Goal: Communication & Community: Answer question/provide support

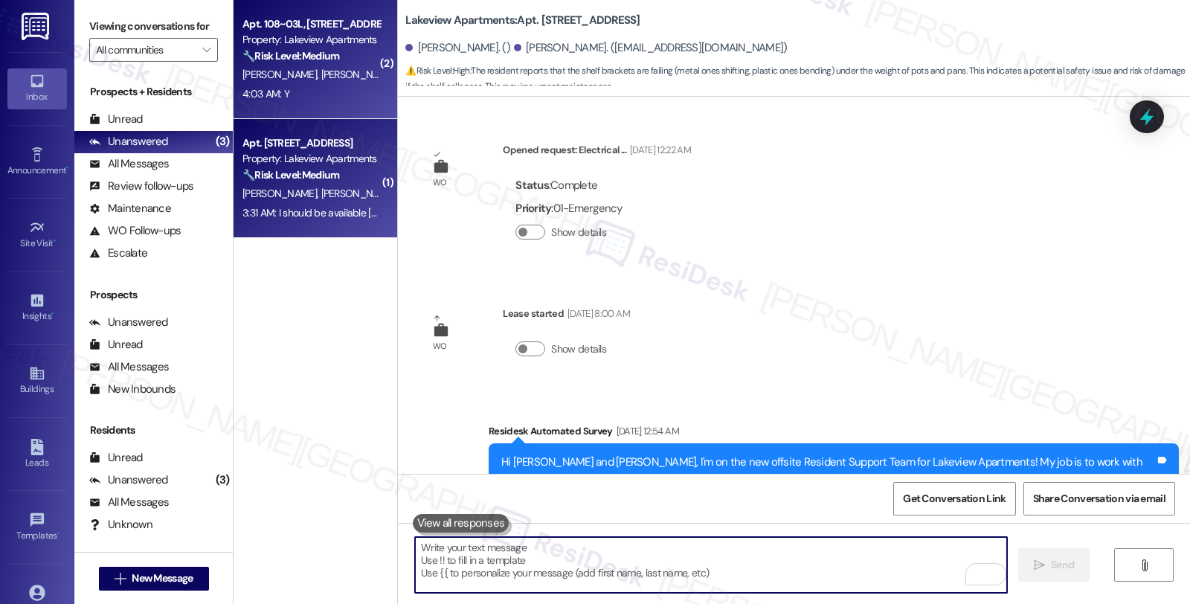
scroll to position [2856, 0]
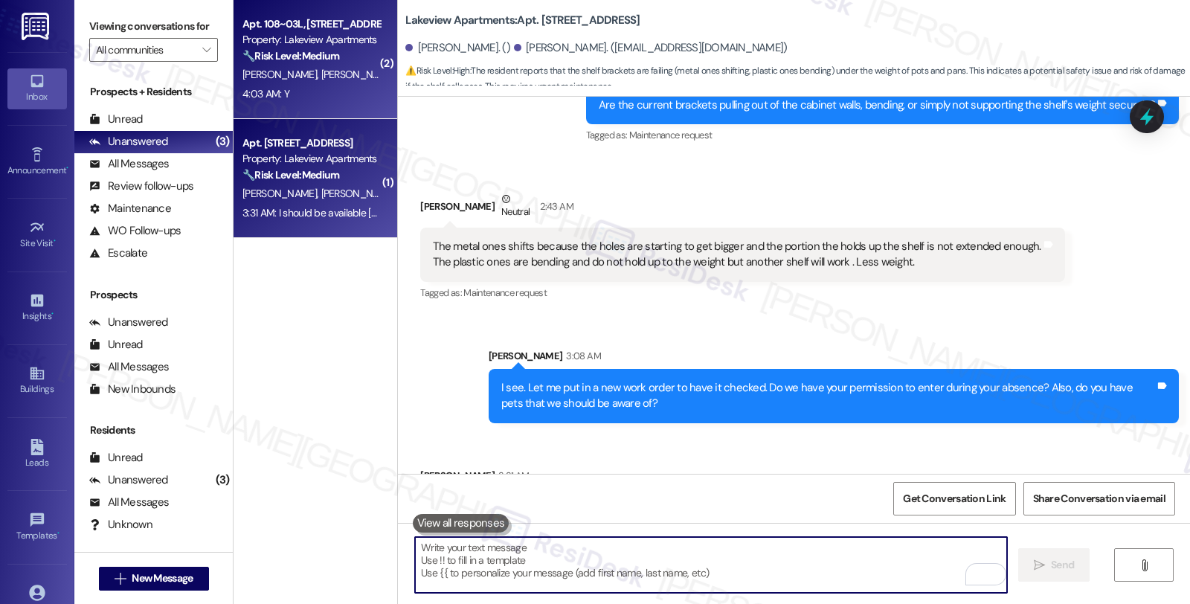
click at [318, 57] on strong "🔧 Risk Level: Medium" at bounding box center [290, 55] width 97 height 13
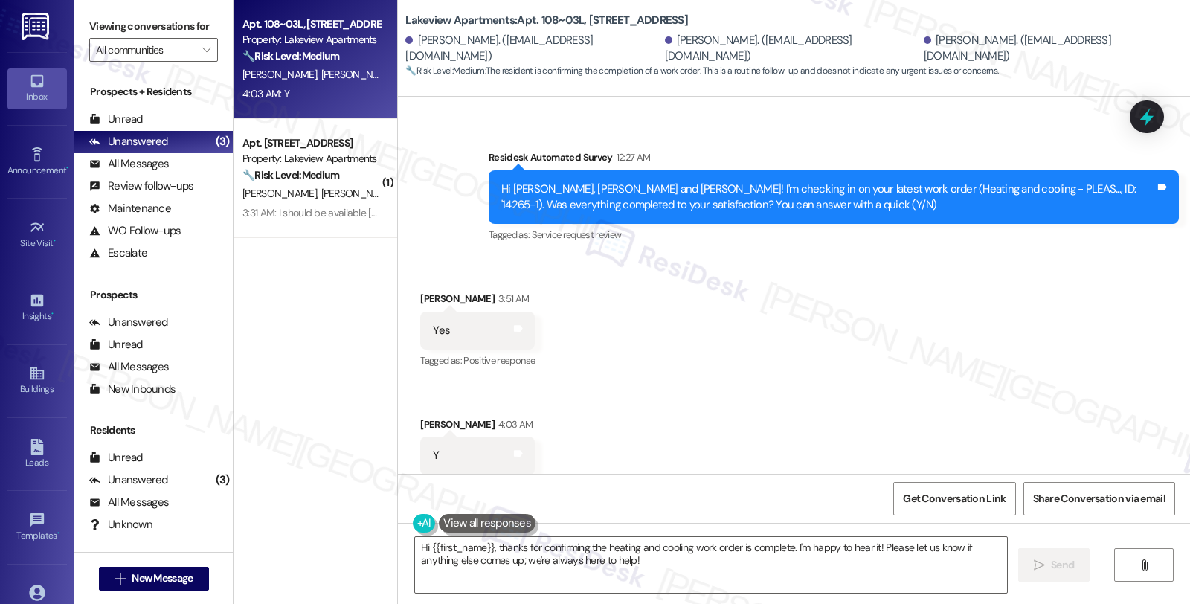
scroll to position [2997, 0]
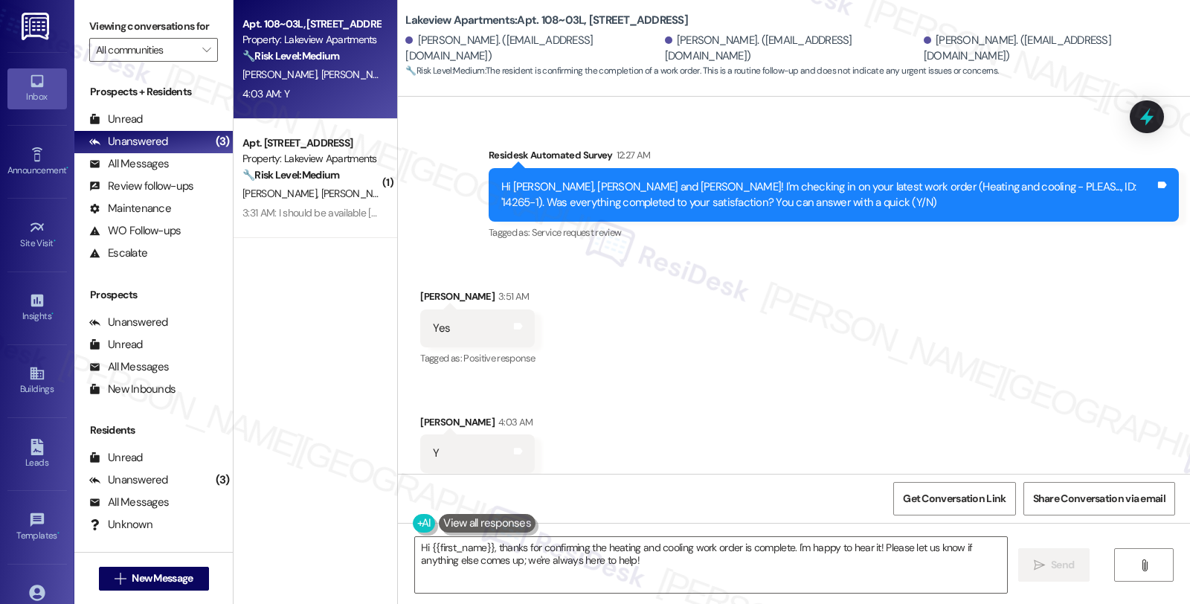
drag, startPoint x: 791, startPoint y: 419, endPoint x: 794, endPoint y: 442, distance: 22.5
click at [791, 419] on div "Received via SMS [PERSON_NAME] 3:51 AM Yes Tags and notes Tagged as: Positive r…" at bounding box center [794, 380] width 792 height 251
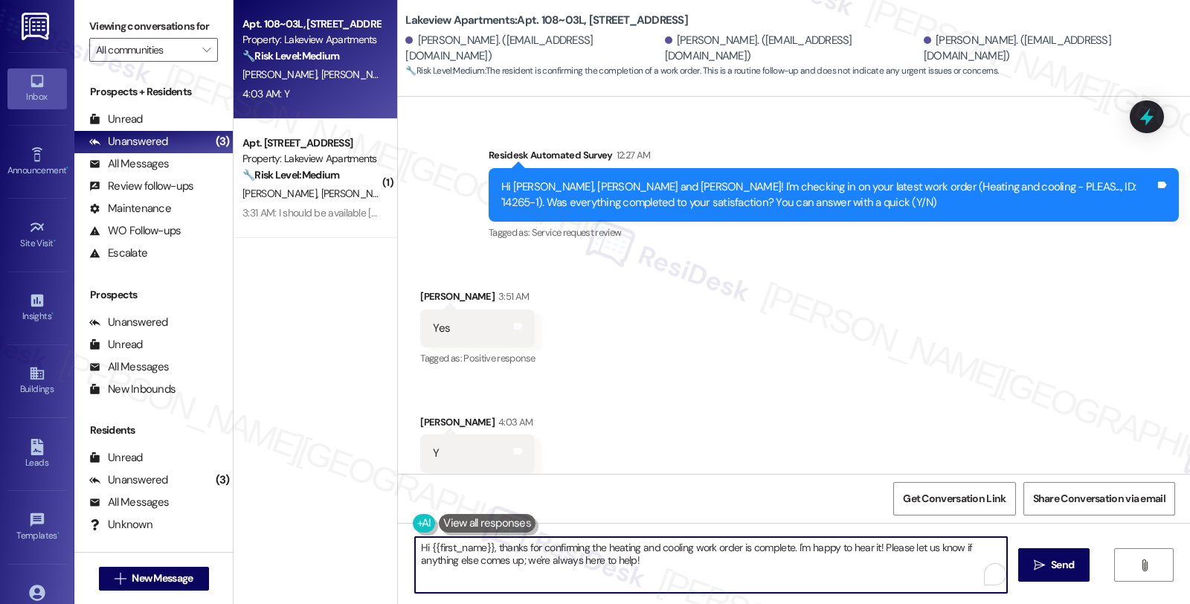
drag, startPoint x: 787, startPoint y: 545, endPoint x: 835, endPoint y: 570, distance: 54.2
click at [835, 570] on textarea "Hi {{first_name}}, thanks for confirming the heating and cooling work order is …" at bounding box center [711, 565] width 592 height 56
paste textarea "We strive to make your experience here as smooth as possible, and your positive…"
type textarea "Hi {{first_name}}, thanks for confirming the heating and cooling work order is …"
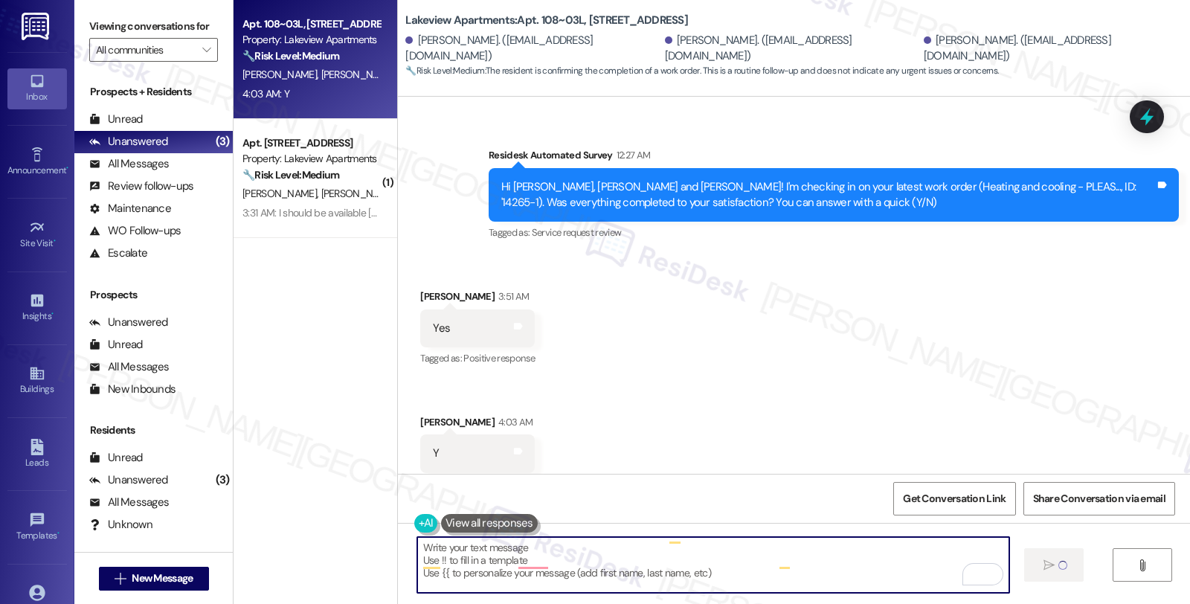
scroll to position [0, 0]
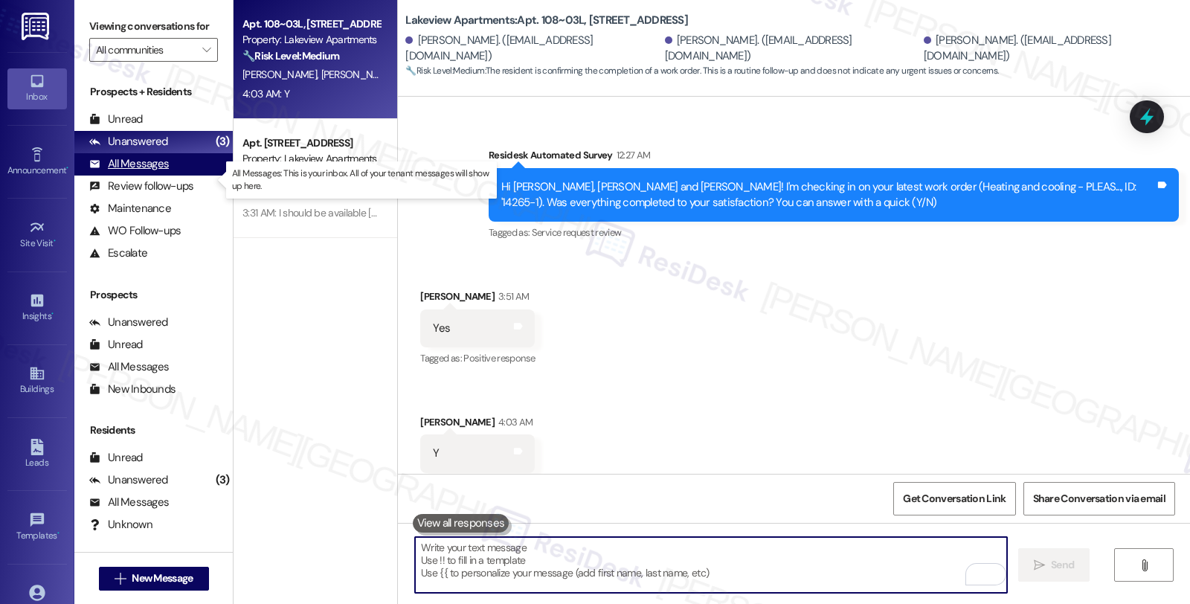
click at [138, 172] on div "All Messages" at bounding box center [129, 164] width 80 height 16
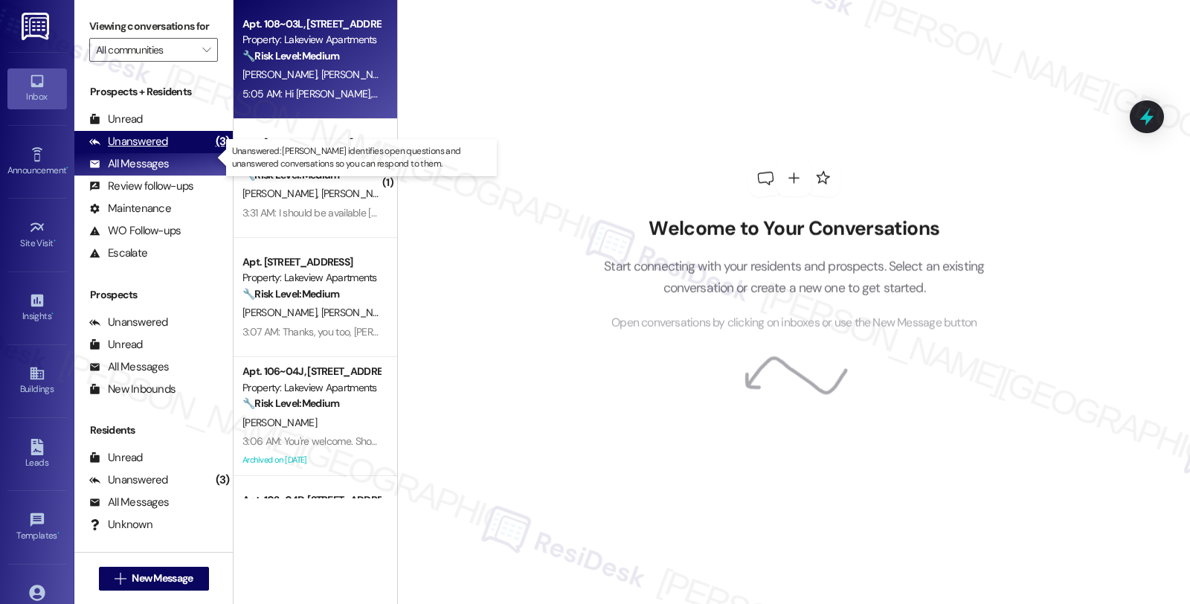
click at [143, 149] on div "Unanswered" at bounding box center [128, 142] width 79 height 16
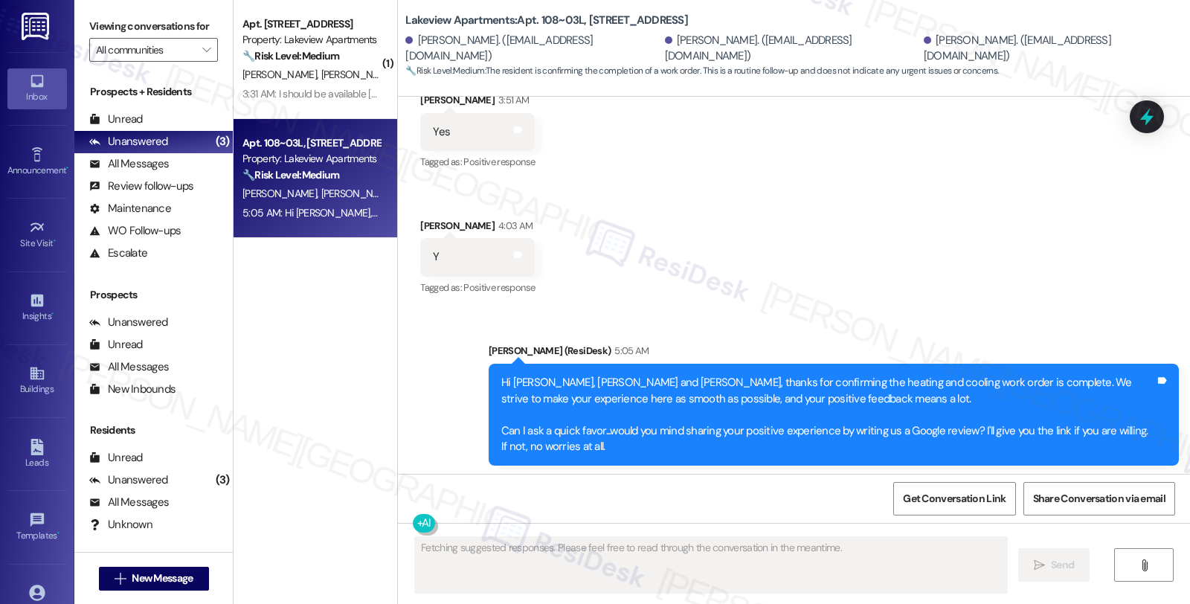
scroll to position [3268, 0]
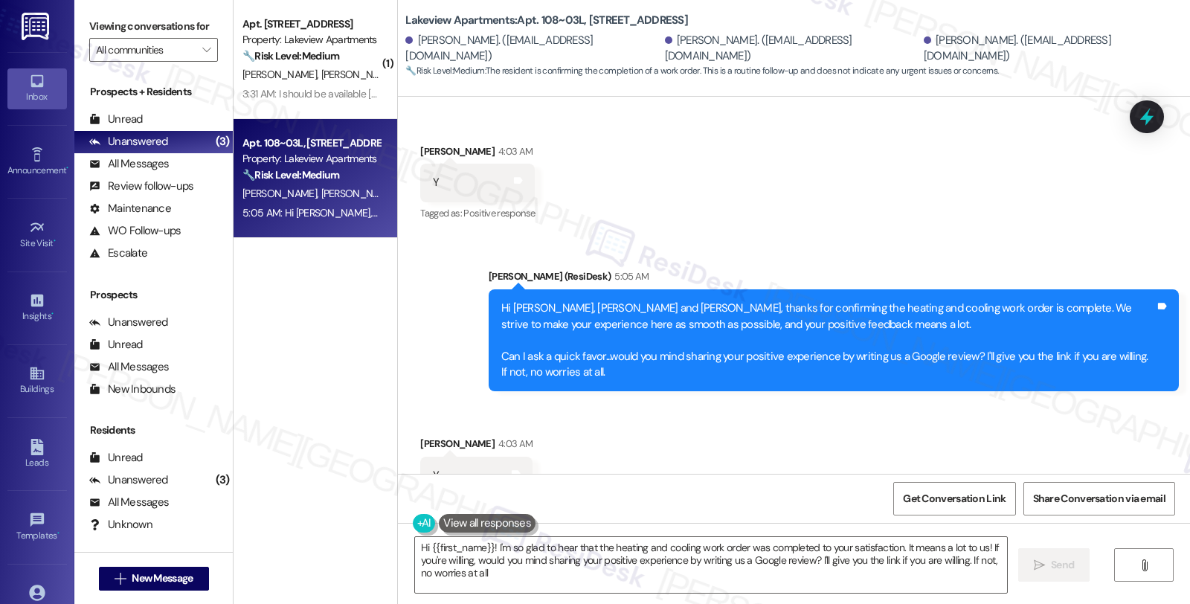
type textarea "Hi {{first_name}}! I'm so glad to hear that the heating and cooling work order …"
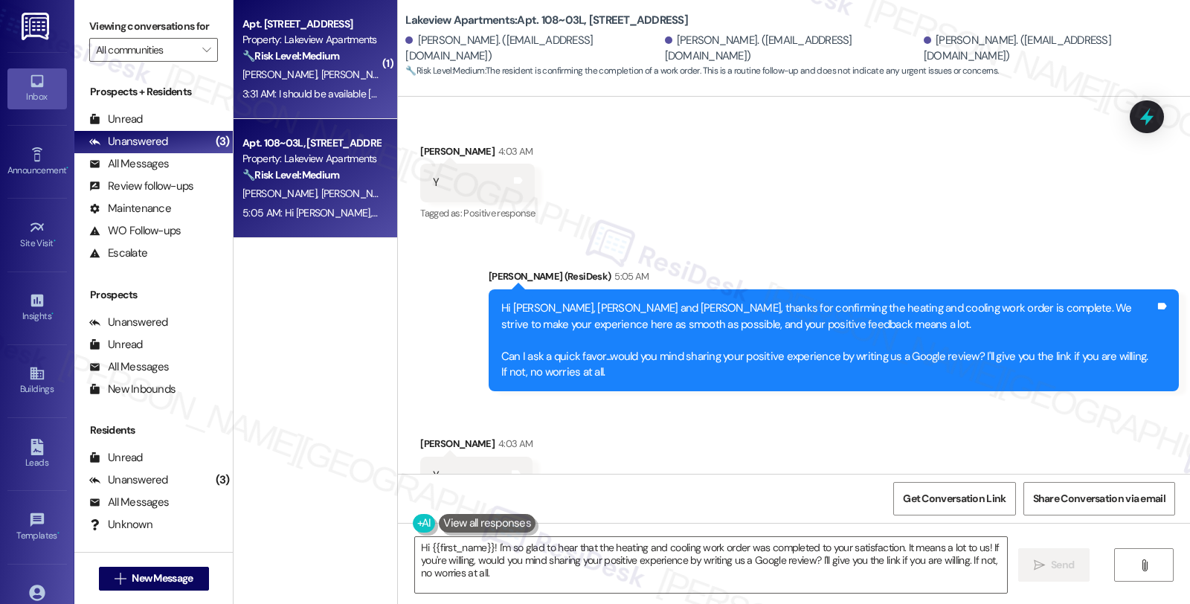
click at [286, 91] on div "3:31 AM: I should be available [DATE] after 11 am . Yes I have a small dog . 3:…" at bounding box center [394, 93] width 305 height 13
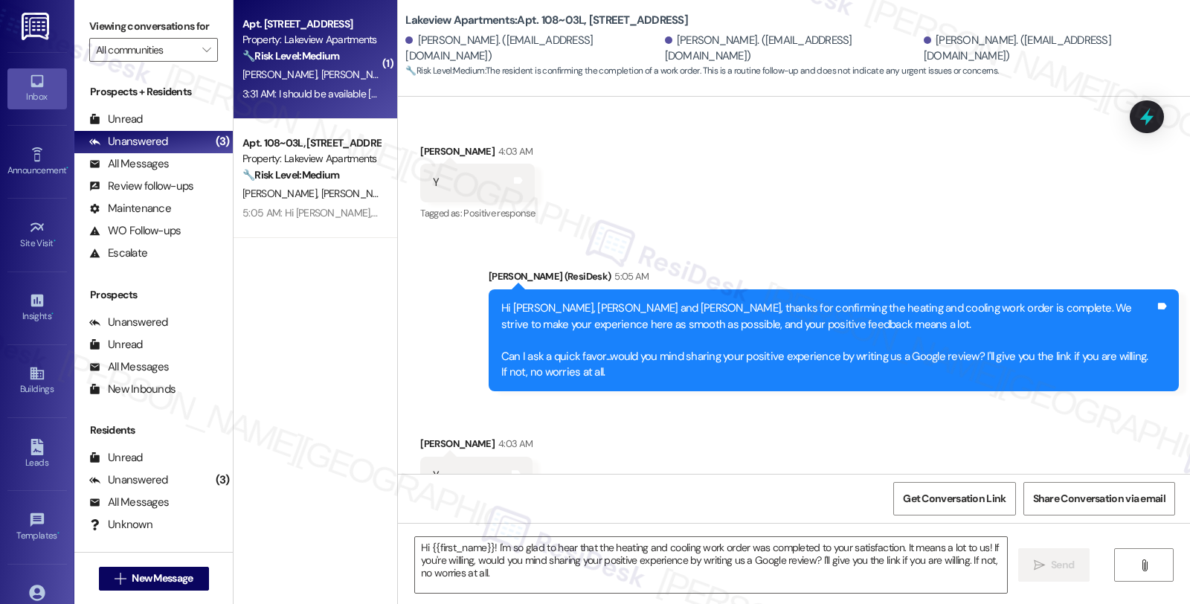
type textarea "Fetching suggested responses. Please feel free to read through the conversation…"
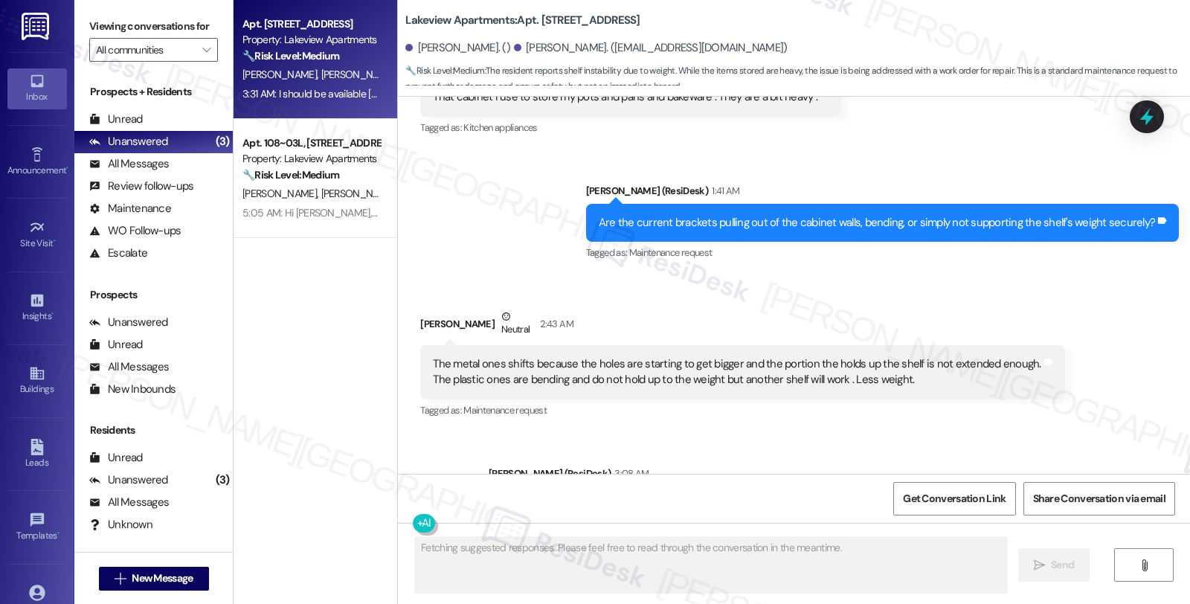
scroll to position [2734, 0]
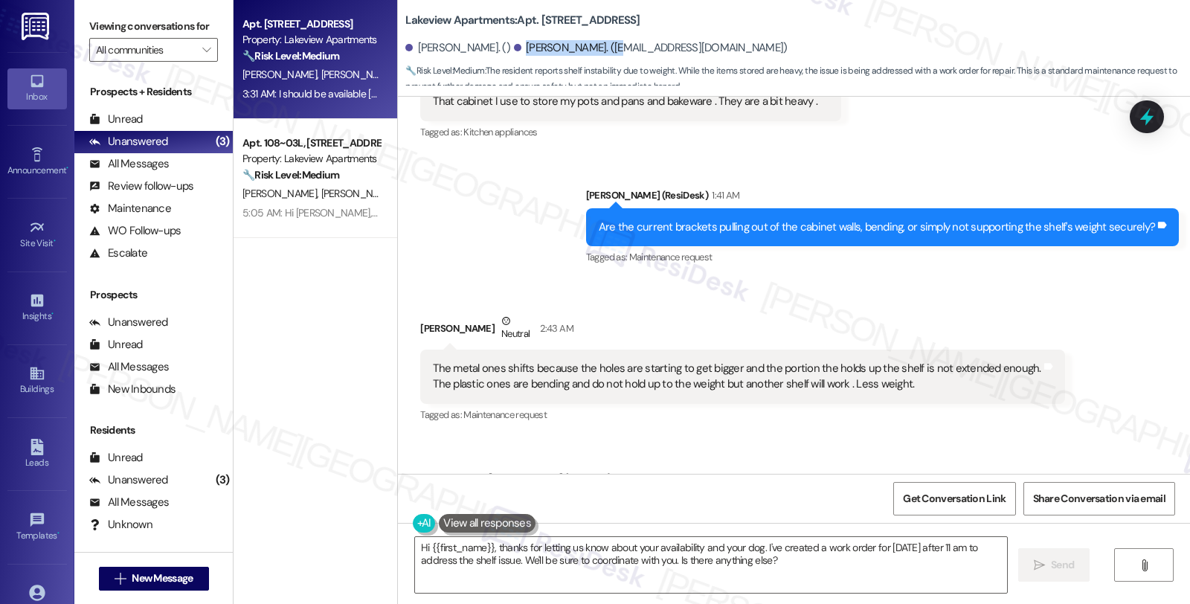
drag, startPoint x: 495, startPoint y: 45, endPoint x: 576, endPoint y: 53, distance: 81.5
click at [576, 53] on div "[PERSON_NAME]. ([EMAIL_ADDRESS][DOMAIN_NAME])" at bounding box center [651, 48] width 274 height 16
drag, startPoint x: 531, startPoint y: 20, endPoint x: 570, endPoint y: 26, distance: 39.1
click at [570, 26] on b "Lakeview Apartments: Apt. [STREET_ADDRESS]" at bounding box center [522, 21] width 234 height 16
copy b "104~16C"
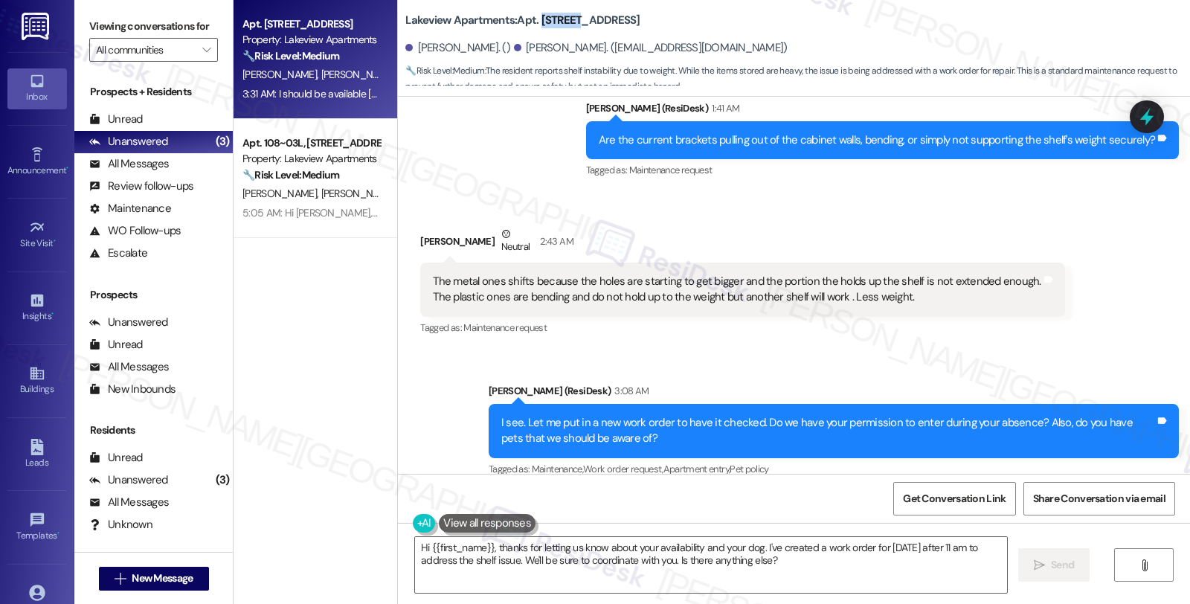
scroll to position [2899, 0]
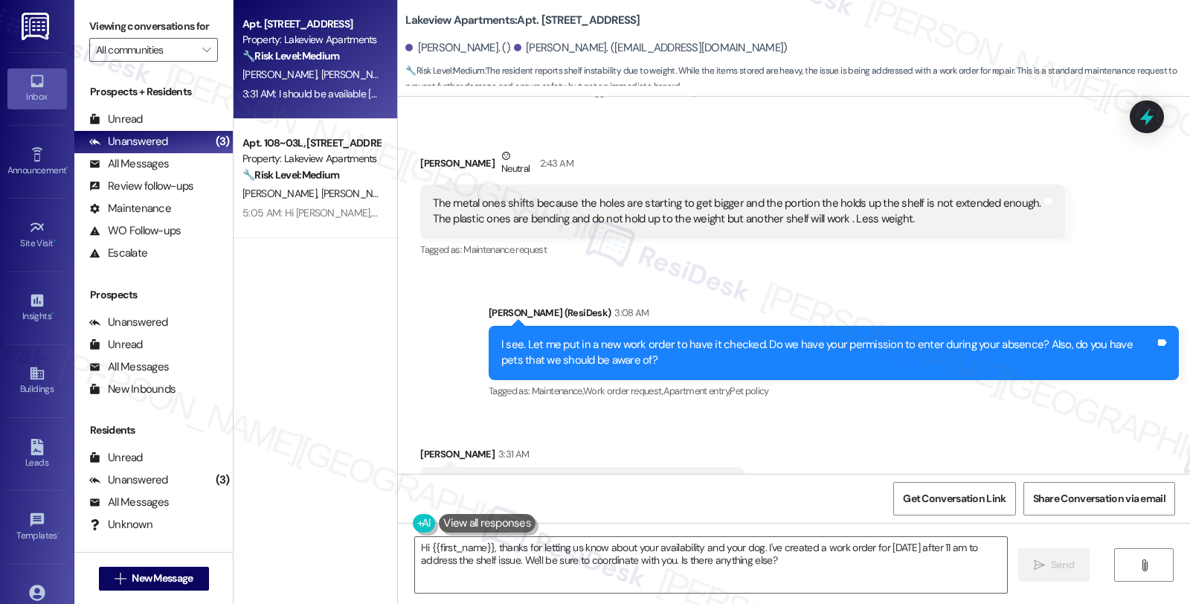
drag, startPoint x: 536, startPoint y: 418, endPoint x: 770, endPoint y: 418, distance: 233.5
click at [770, 418] on div "Received via SMS [PERSON_NAME] 3:31 AM I should be available [DATE] after 11 am…" at bounding box center [794, 476] width 792 height 126
copy div "I should be available [DATE] after 11 am . Yes I have a small dog . Tags and no…"
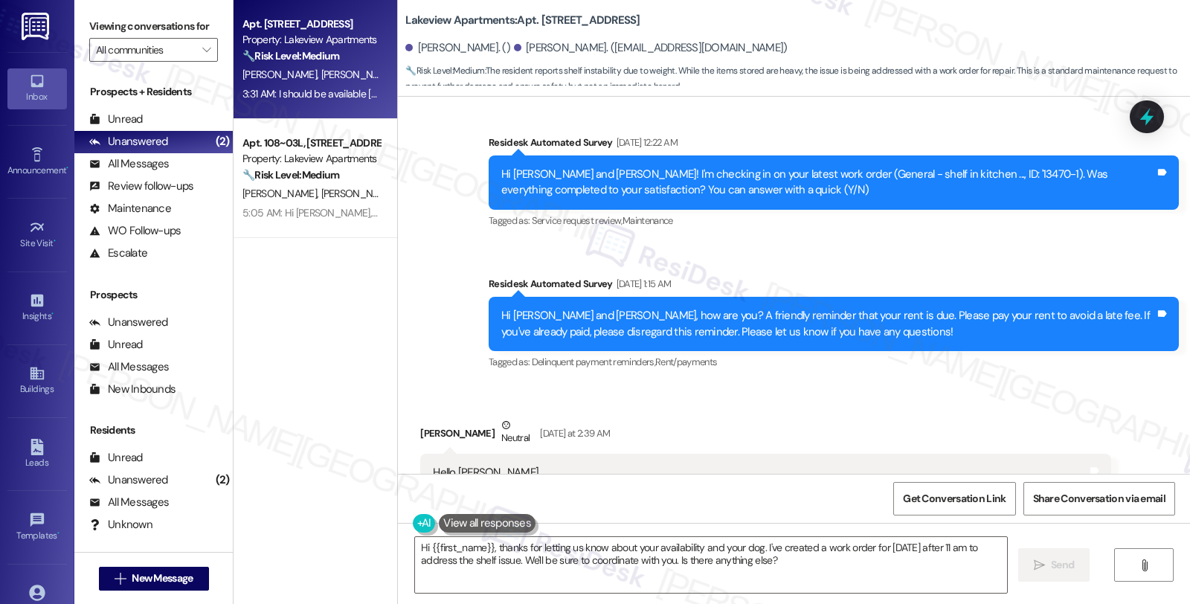
scroll to position [1825, 0]
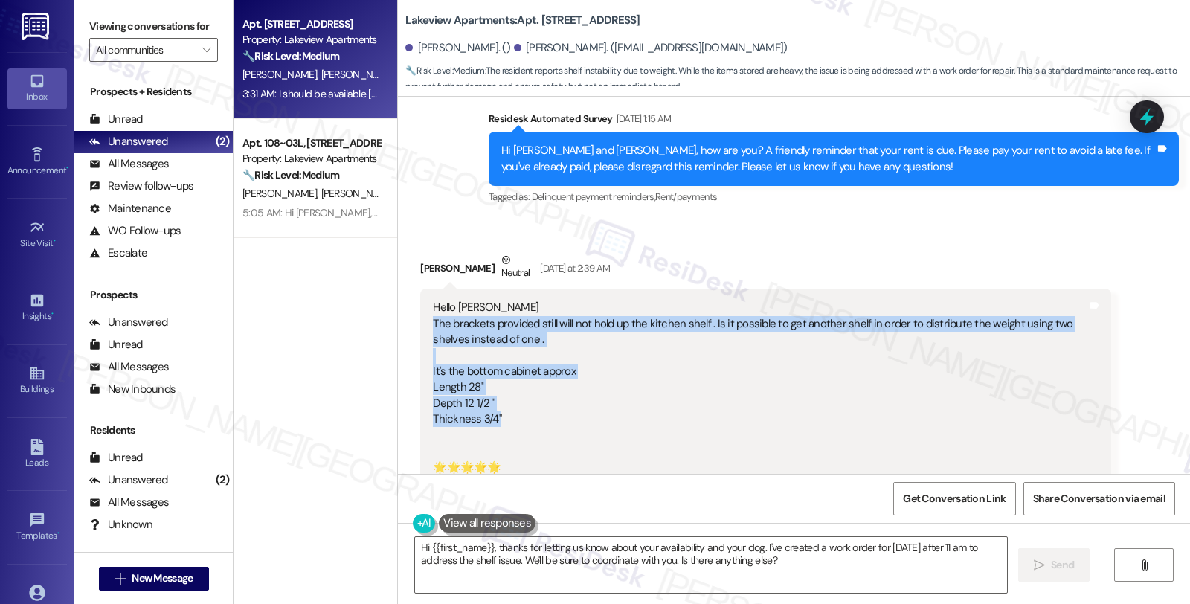
drag, startPoint x: 424, startPoint y: 271, endPoint x: 585, endPoint y: 370, distance: 189.7
click at [585, 370] on div "Hello [PERSON_NAME] The brackets provided still will not hold up the kitchen sh…" at bounding box center [760, 403] width 654 height 207
copy div "The brackets provided still will not hold up the kitchen shelf . Is it possible…"
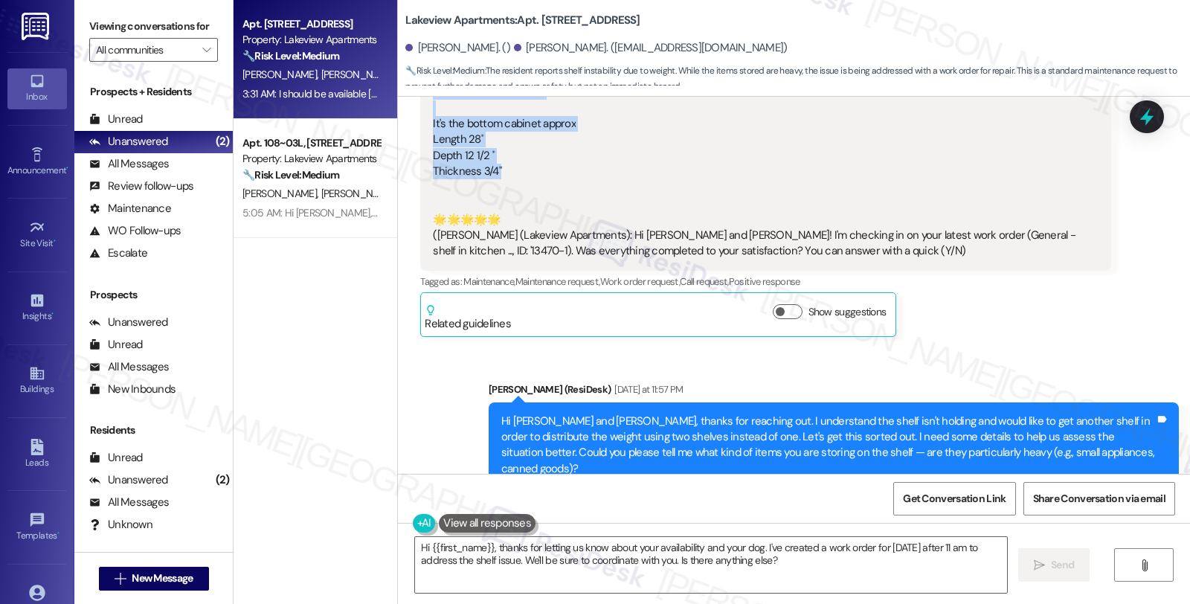
scroll to position [2404, 0]
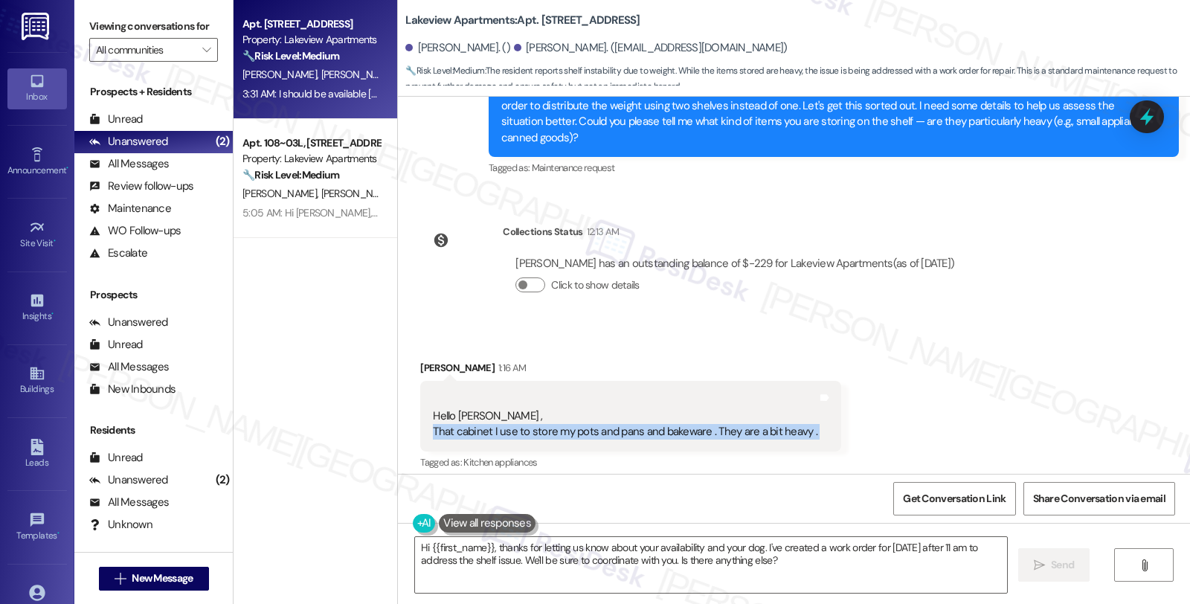
drag, startPoint x: 418, startPoint y: 367, endPoint x: 924, endPoint y: 367, distance: 505.7
click at [924, 367] on div "Received via SMS [PERSON_NAME] 1:16 AM Hello [PERSON_NAME] , That cabinet I use…" at bounding box center [794, 405] width 792 height 158
copy div "That cabinet I use to store my pots and pans and bakeware . They are a bit heav…"
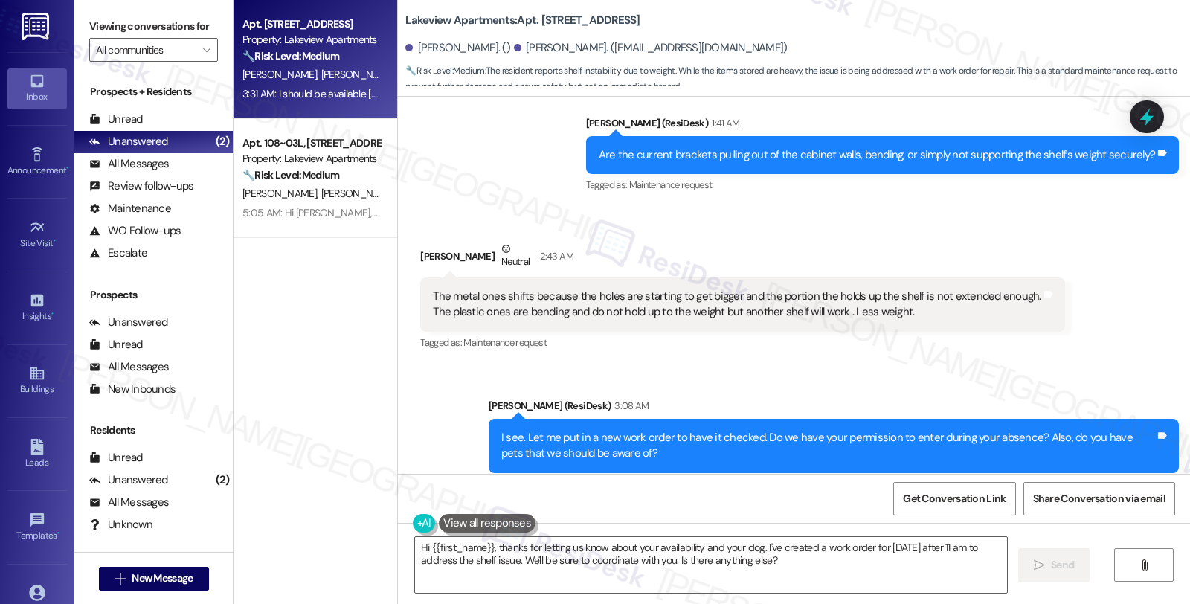
scroll to position [2816, 0]
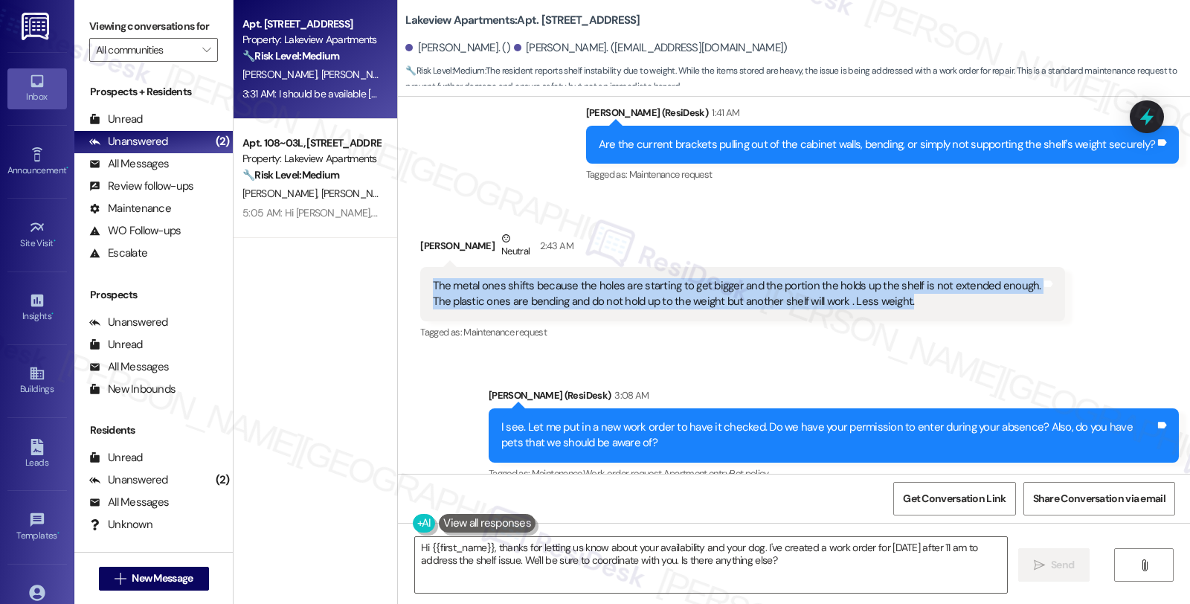
drag, startPoint x: 420, startPoint y: 223, endPoint x: 933, endPoint y: 239, distance: 512.7
click at [933, 278] on div "The metal ones shifts because the holes are starting to get bigger and the port…" at bounding box center [736, 294] width 611 height 32
copy div "The metal ones shifts because the holes are starting to get bigger and the port…"
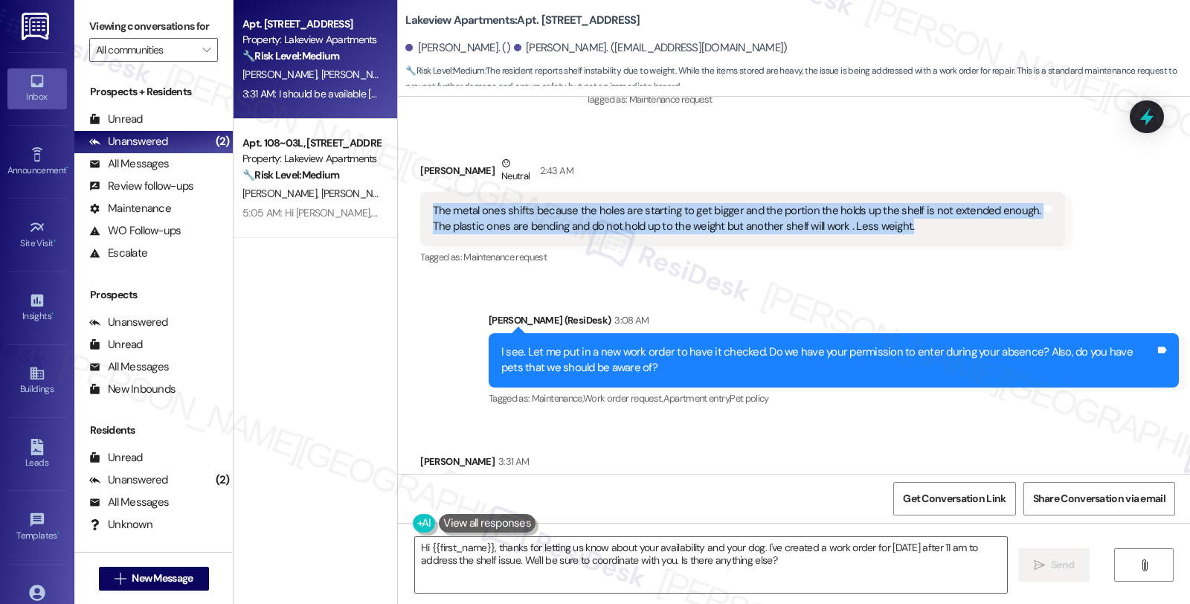
scroll to position [2899, 0]
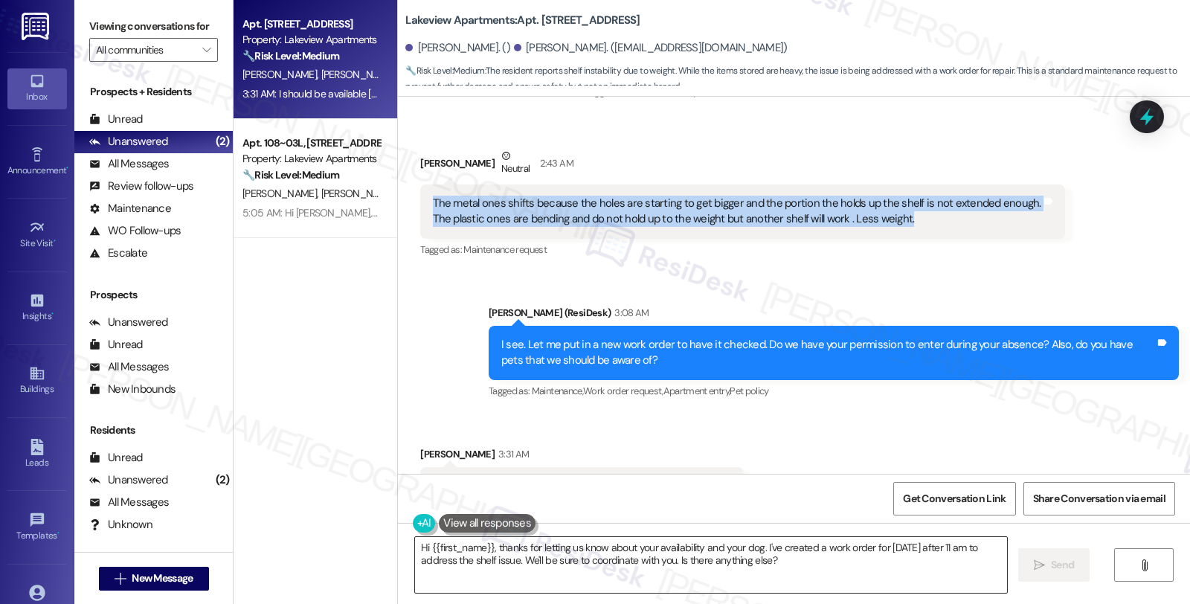
click at [415, 547] on textarea "Hi {{first_name}}, thanks for letting us know about your availability and your …" at bounding box center [711, 565] width 592 height 56
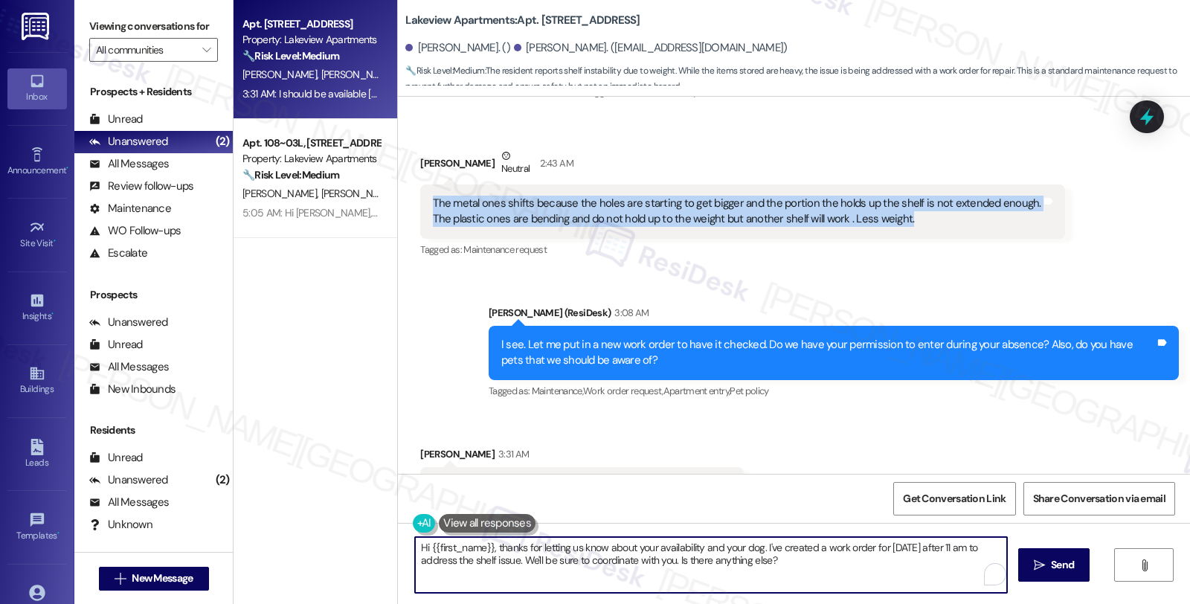
drag, startPoint x: 412, startPoint y: 545, endPoint x: 471, endPoint y: 549, distance: 58.9
click at [415, 545] on textarea "Hi {{first_name}}, thanks for letting us know about your availability and your …" at bounding box center [711, 565] width 592 height 56
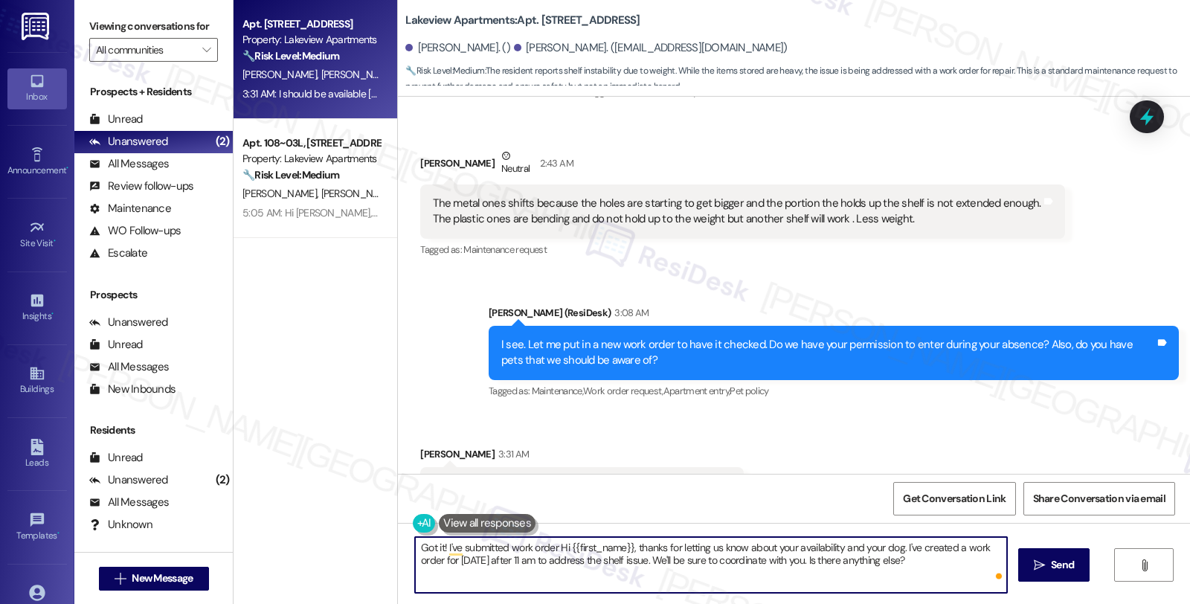
paste textarea "14329-1"
click at [551, 544] on textarea "Got it! I've submitted work order 14329-1 Hi {{first_name}}, thanks for letting…" at bounding box center [711, 565] width 592 height 56
click at [595, 541] on textarea "Got it! I've submitted work order #14329-1 Hi {{first_name}}, thanks for lettin…" at bounding box center [711, 565] width 592 height 56
click at [711, 544] on textarea "Got it! I've submitted work order #14329-1 to have it checked." at bounding box center [711, 565] width 592 height 56
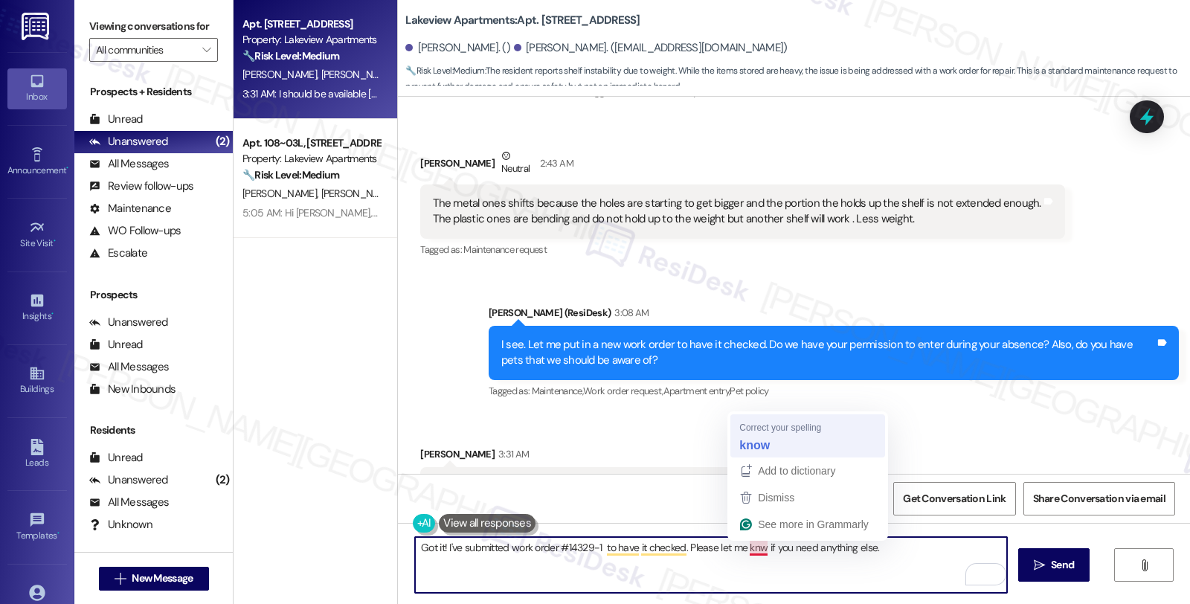
type textarea "Got it! I've submitted work order #14329-1 to have it checked. Please let me kn…"
